Goal: Information Seeking & Learning: Learn about a topic

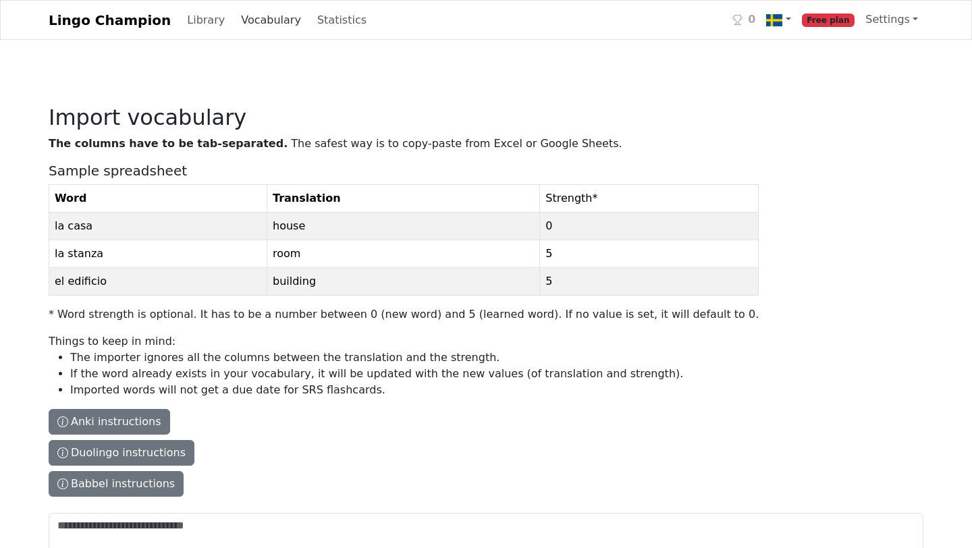
click at [242, 23] on link "Vocabulary" at bounding box center [271, 20] width 71 height 27
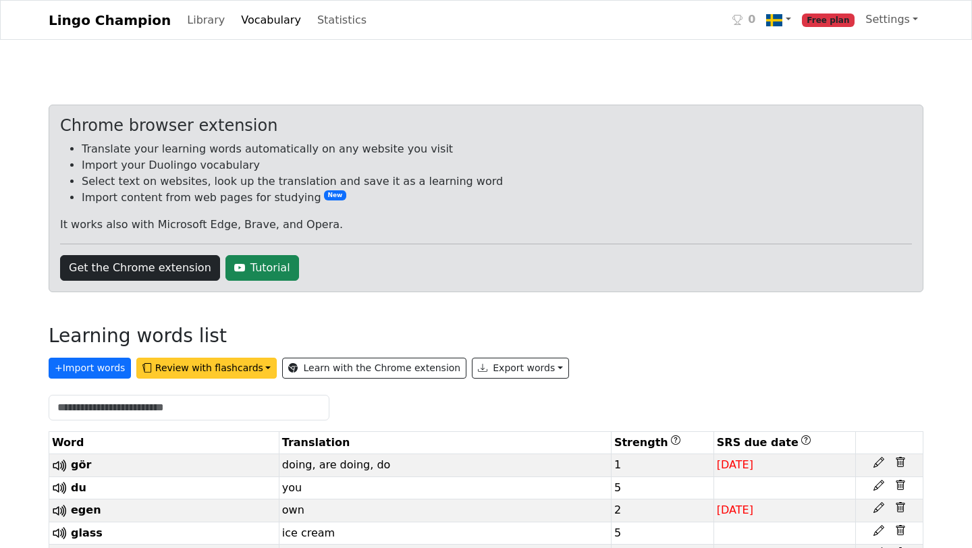
click at [186, 368] on button "Review with flashcards" at bounding box center [206, 368] width 140 height 21
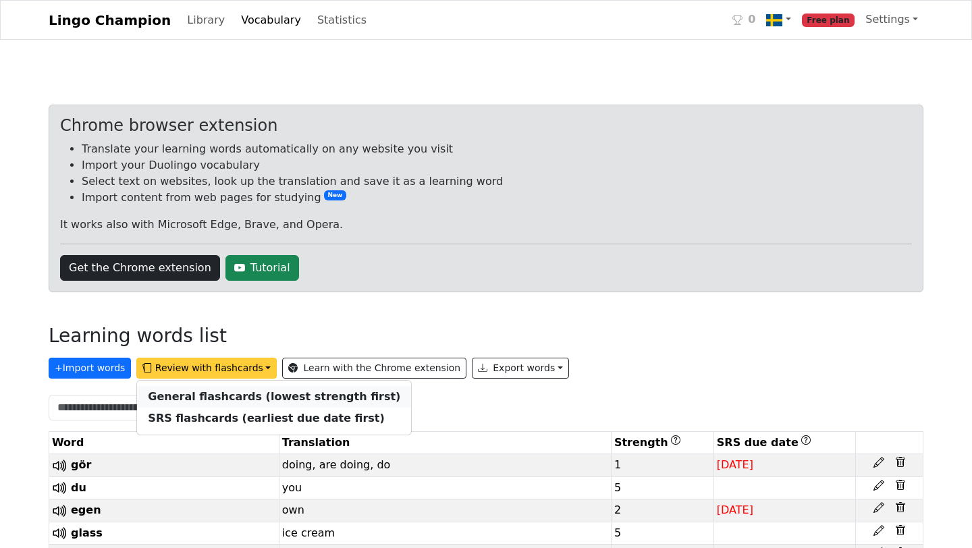
click at [183, 398] on strong "General flashcards (lowest strength first)" at bounding box center [274, 396] width 252 height 13
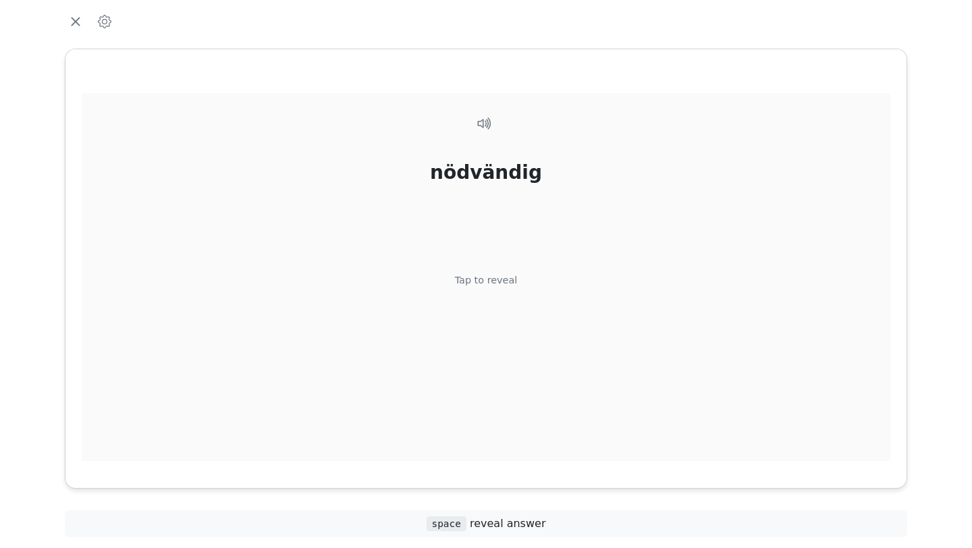
click at [460, 178] on div "nödvändig" at bounding box center [486, 173] width 112 height 28
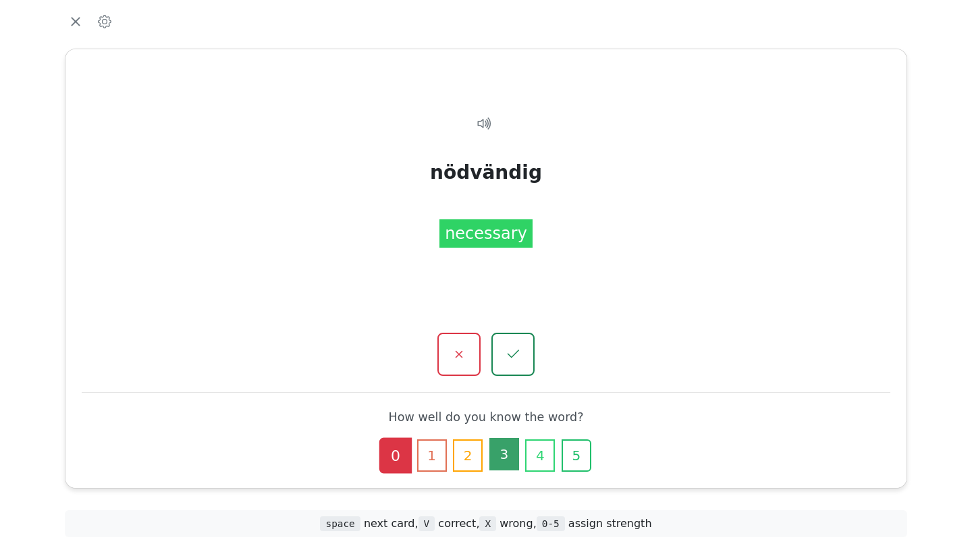
click at [499, 454] on button "3" at bounding box center [504, 454] width 30 height 32
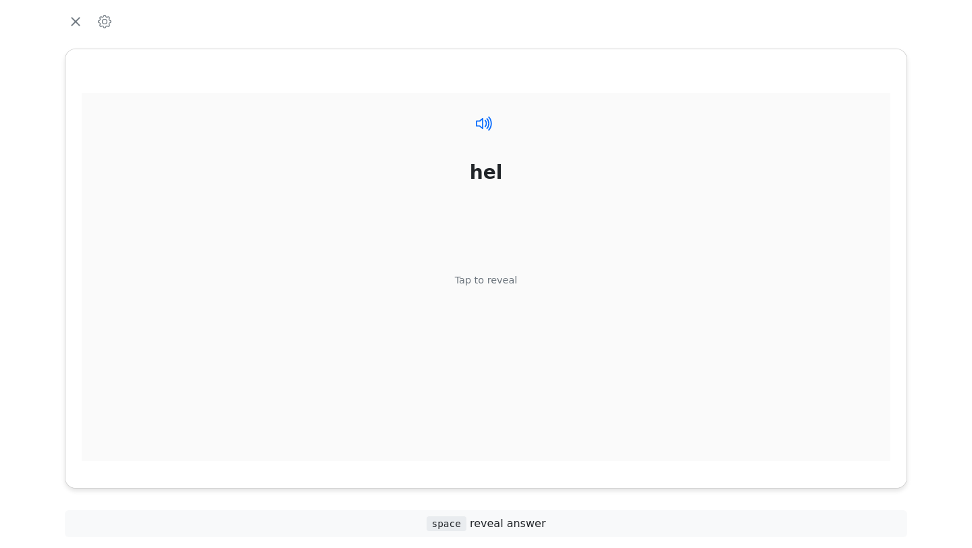
click at [484, 126] on icon at bounding box center [485, 123] width 20 height 20
click at [481, 124] on icon at bounding box center [485, 123] width 20 height 20
click at [501, 281] on div "Tap to reveal" at bounding box center [486, 280] width 63 height 15
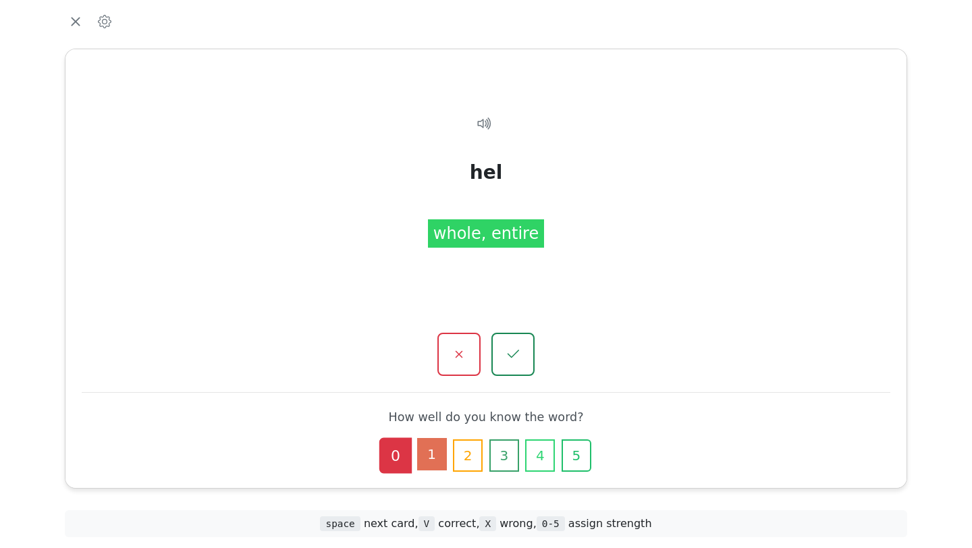
click at [426, 464] on button "1" at bounding box center [432, 454] width 30 height 32
